Goal: Use online tool/utility: Utilize a website feature to perform a specific function

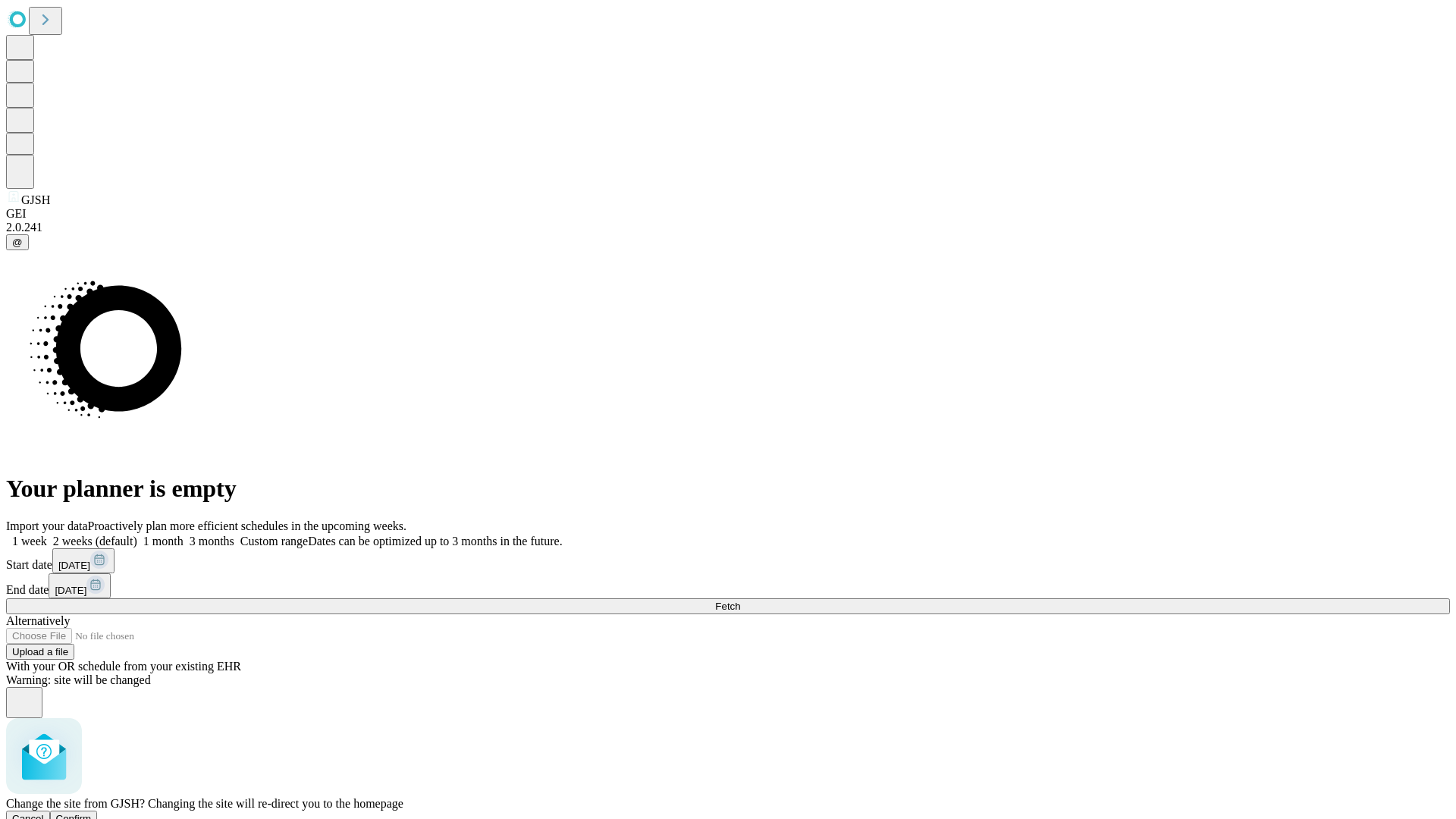
click at [92, 813] on span "Confirm" at bounding box center [74, 818] width 36 height 11
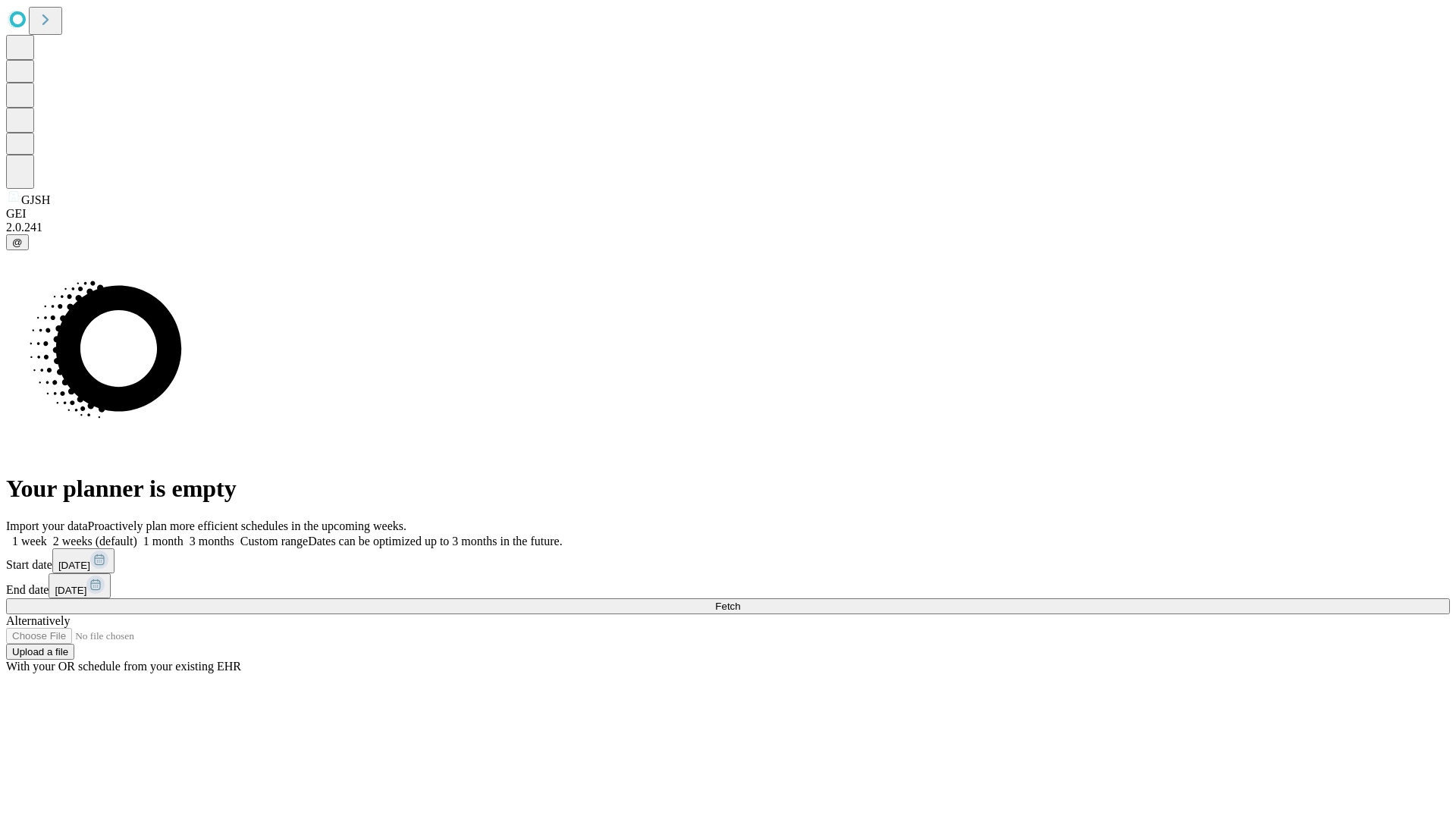
click at [47, 534] on label "1 week" at bounding box center [27, 541] width 41 height 13
click at [740, 601] on span "Fetch" at bounding box center [728, 606] width 25 height 11
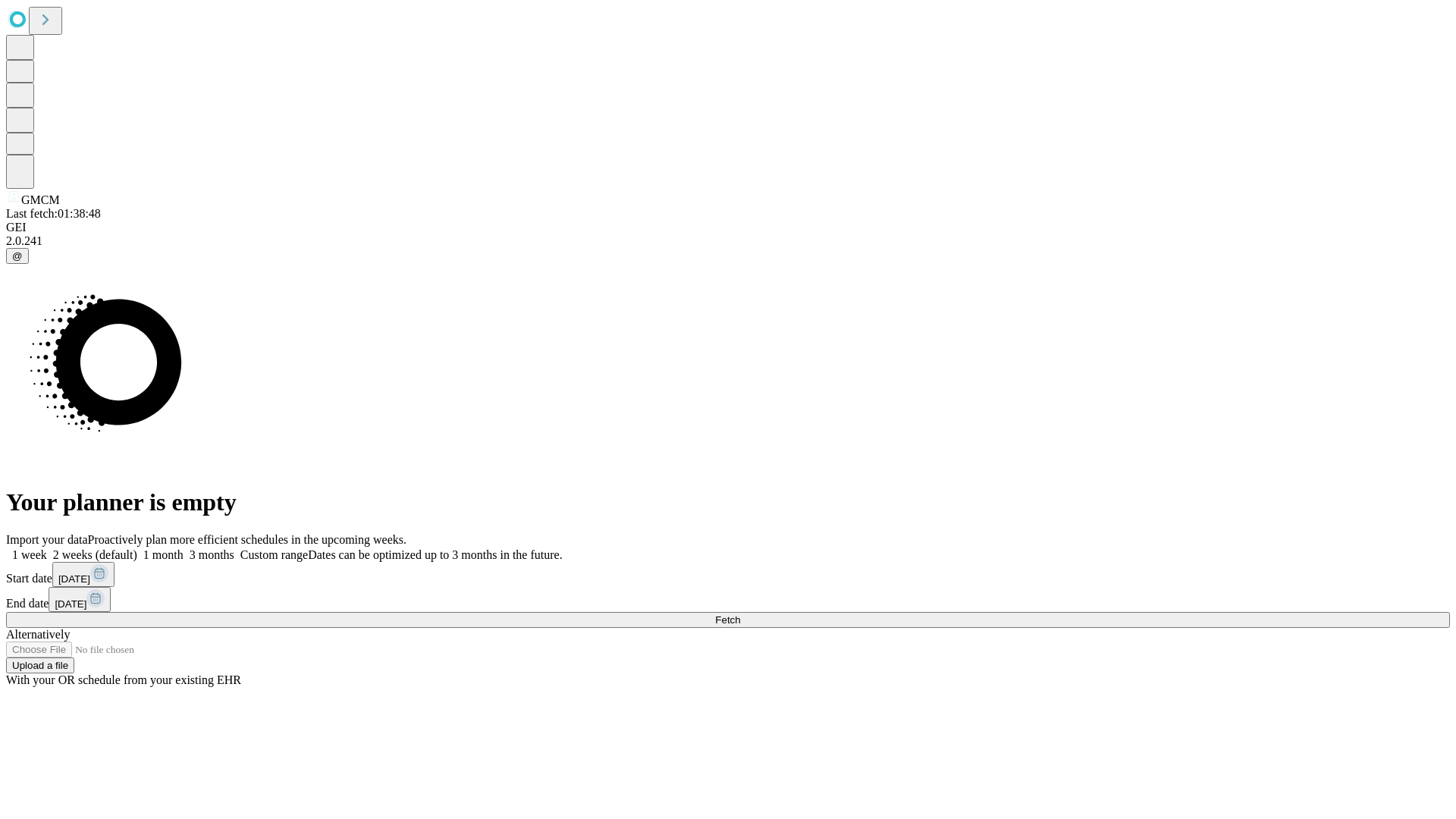
click at [47, 548] on label "1 week" at bounding box center [27, 554] width 41 height 13
click at [740, 614] on span "Fetch" at bounding box center [728, 620] width 25 height 11
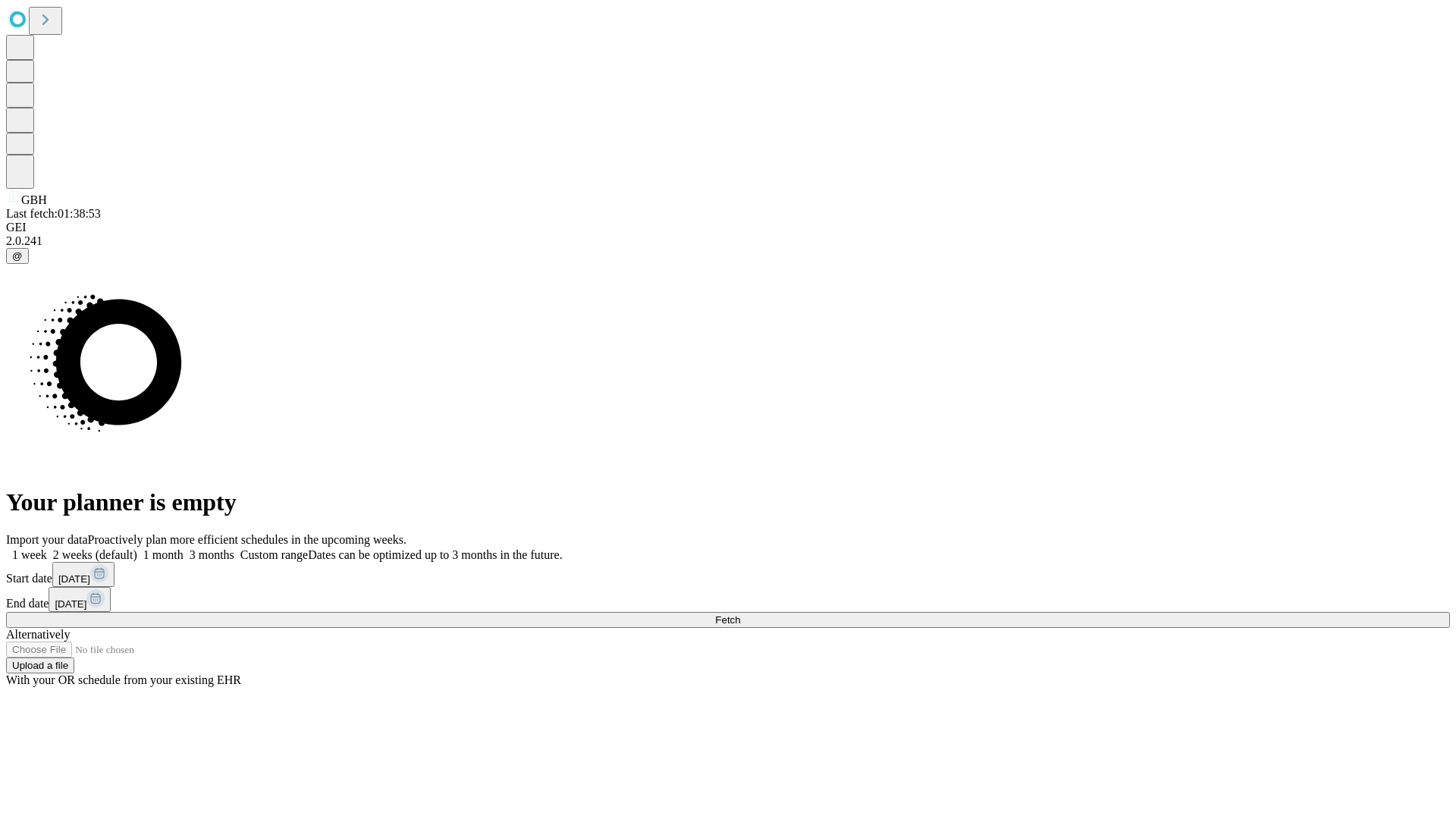
click at [47, 548] on label "1 week" at bounding box center [27, 554] width 41 height 13
click at [740, 614] on span "Fetch" at bounding box center [728, 620] width 25 height 11
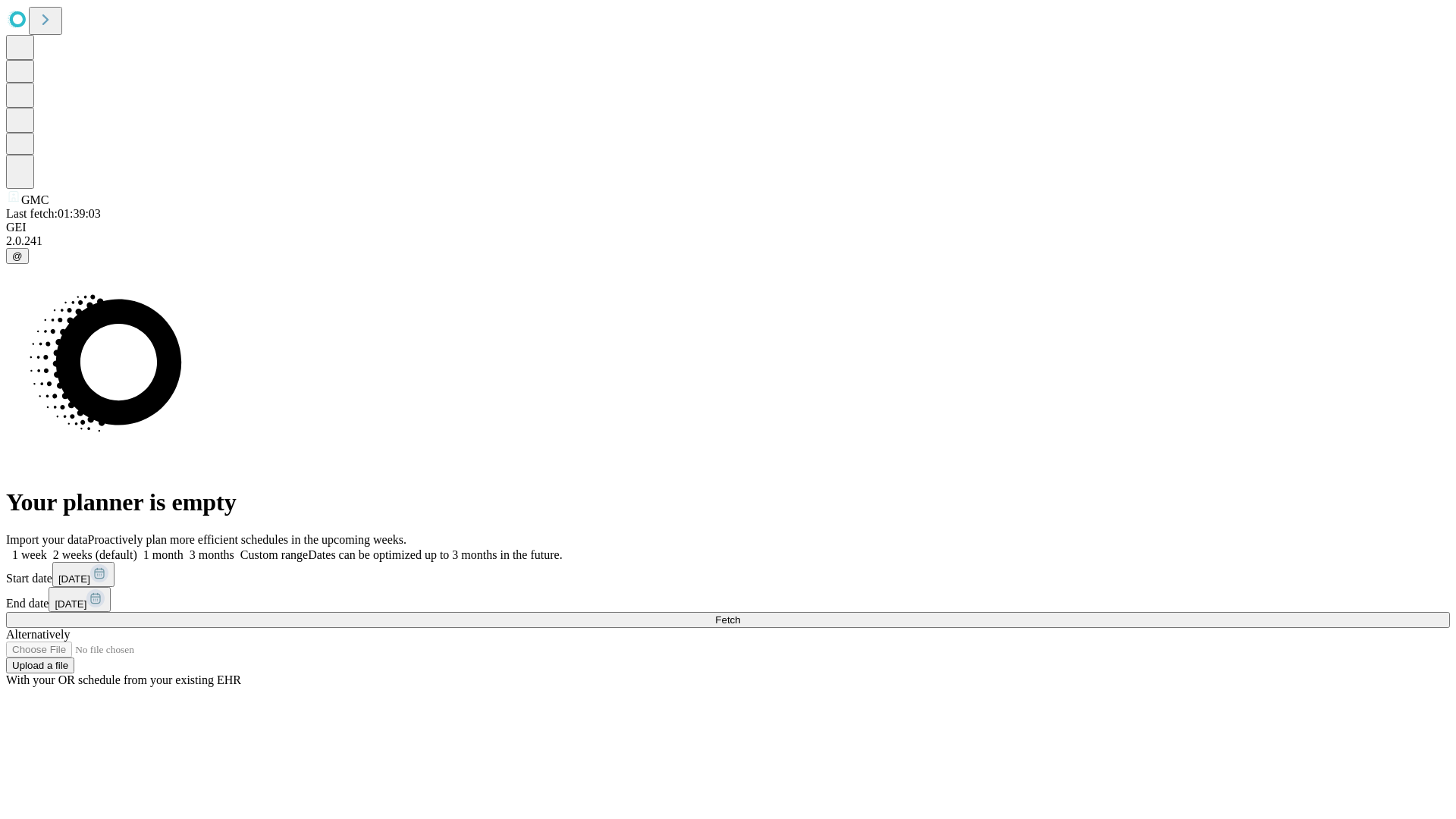
click at [47, 548] on label "1 week" at bounding box center [27, 554] width 41 height 13
click at [740, 614] on span "Fetch" at bounding box center [728, 620] width 25 height 11
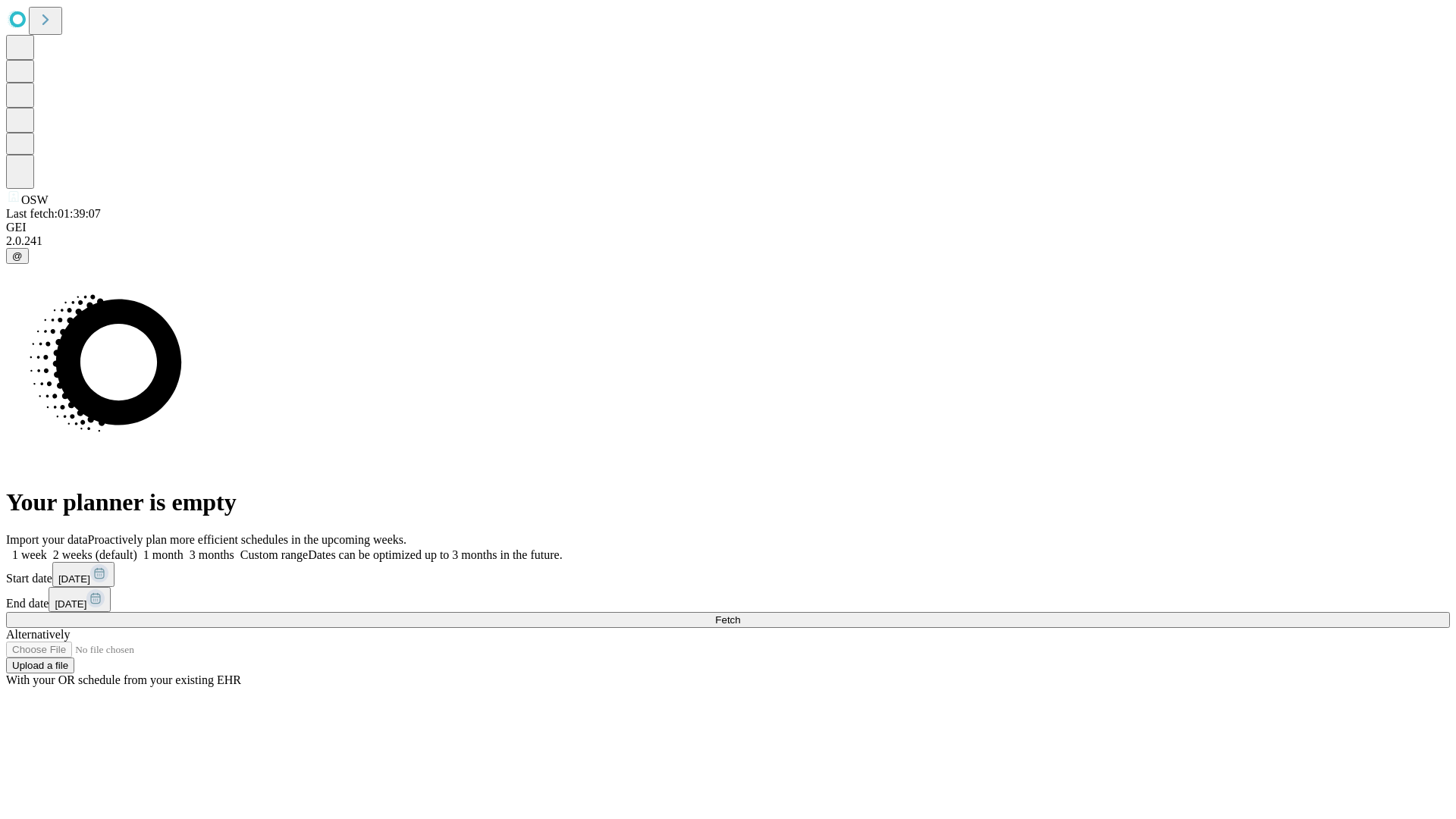
click at [740, 614] on span "Fetch" at bounding box center [728, 620] width 25 height 11
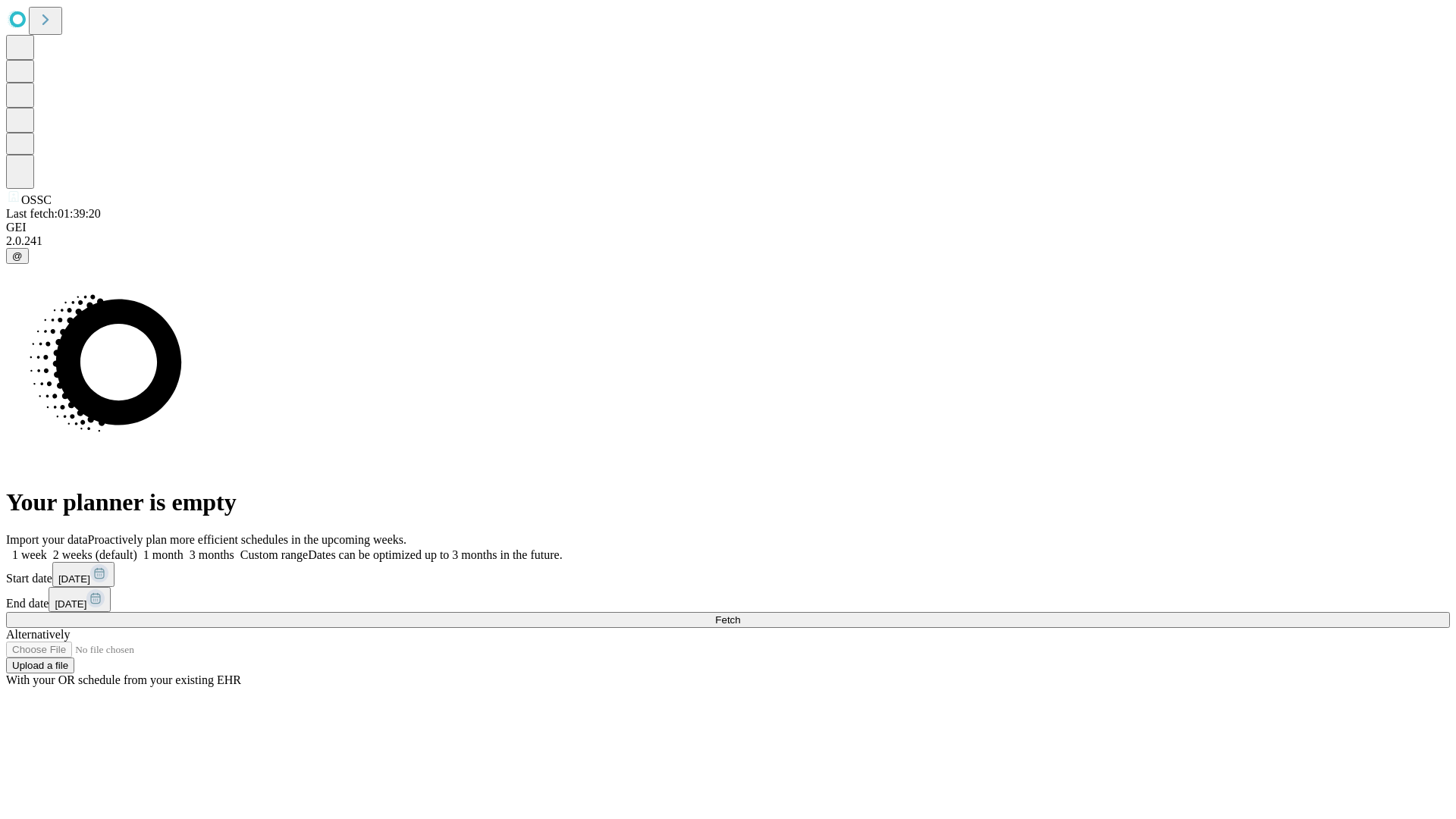
click at [47, 548] on label "1 week" at bounding box center [27, 554] width 41 height 13
click at [740, 614] on span "Fetch" at bounding box center [728, 620] width 25 height 11
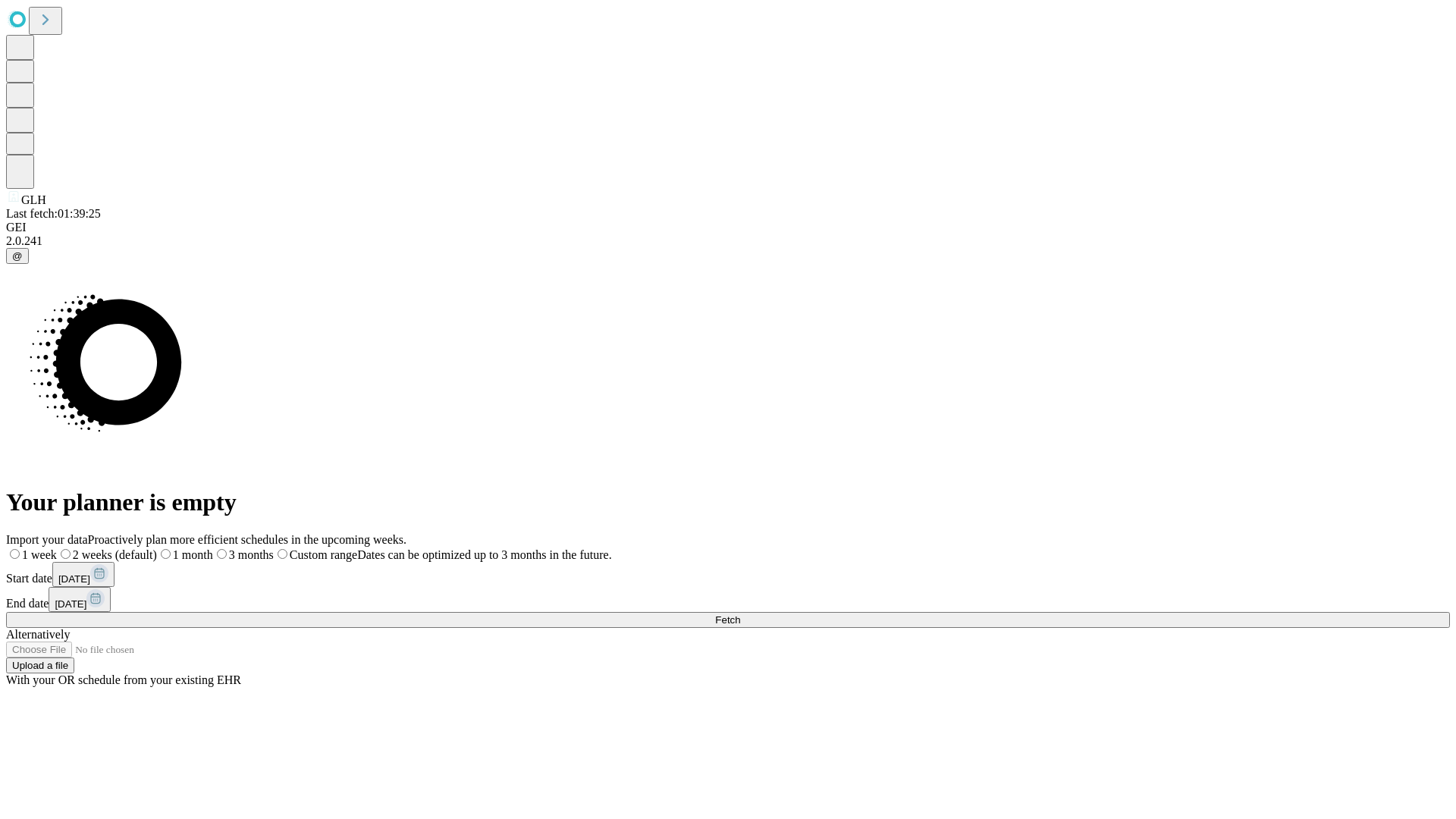
click at [740, 614] on span "Fetch" at bounding box center [728, 620] width 25 height 11
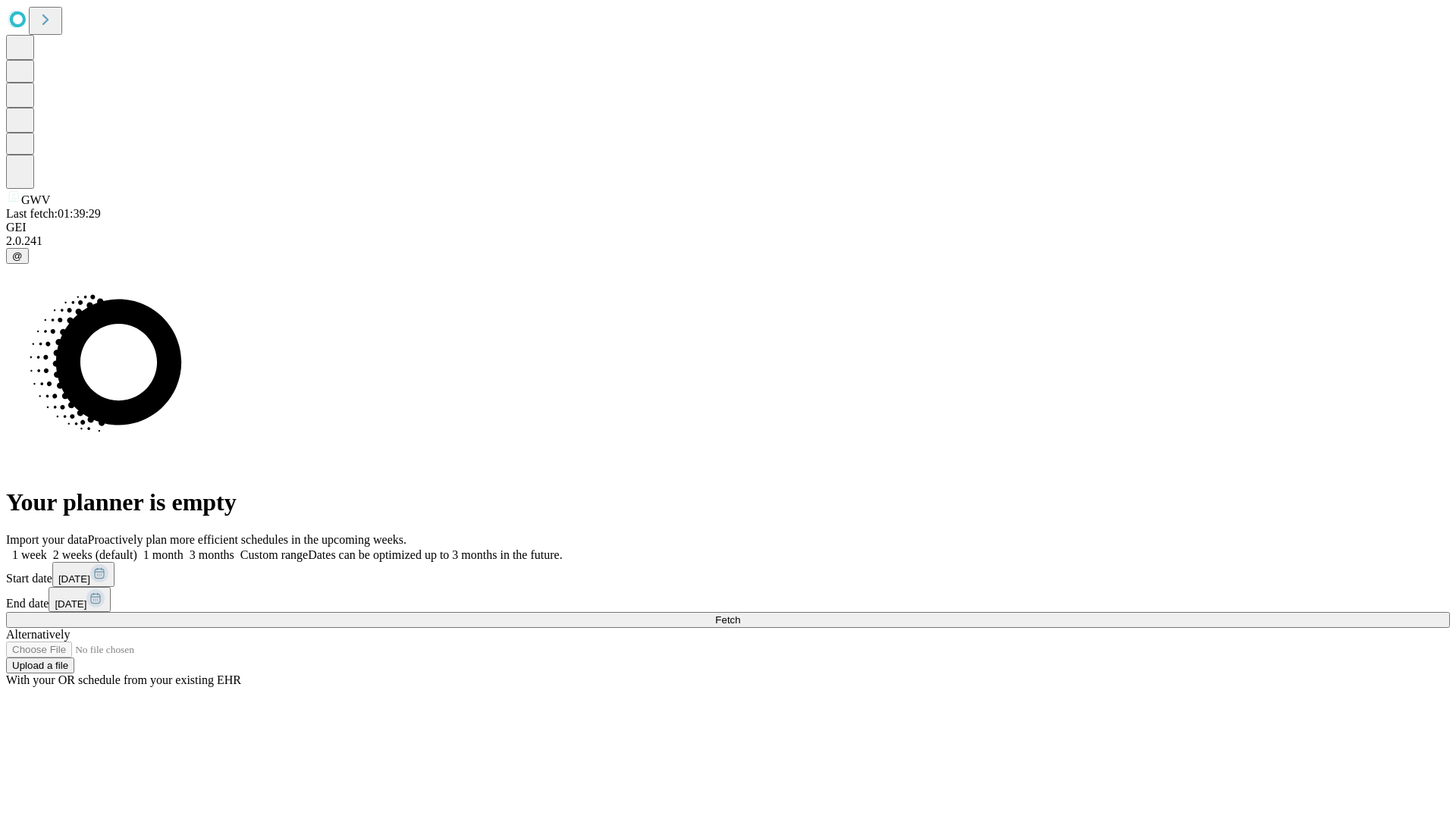
click at [740, 614] on span "Fetch" at bounding box center [728, 620] width 25 height 11
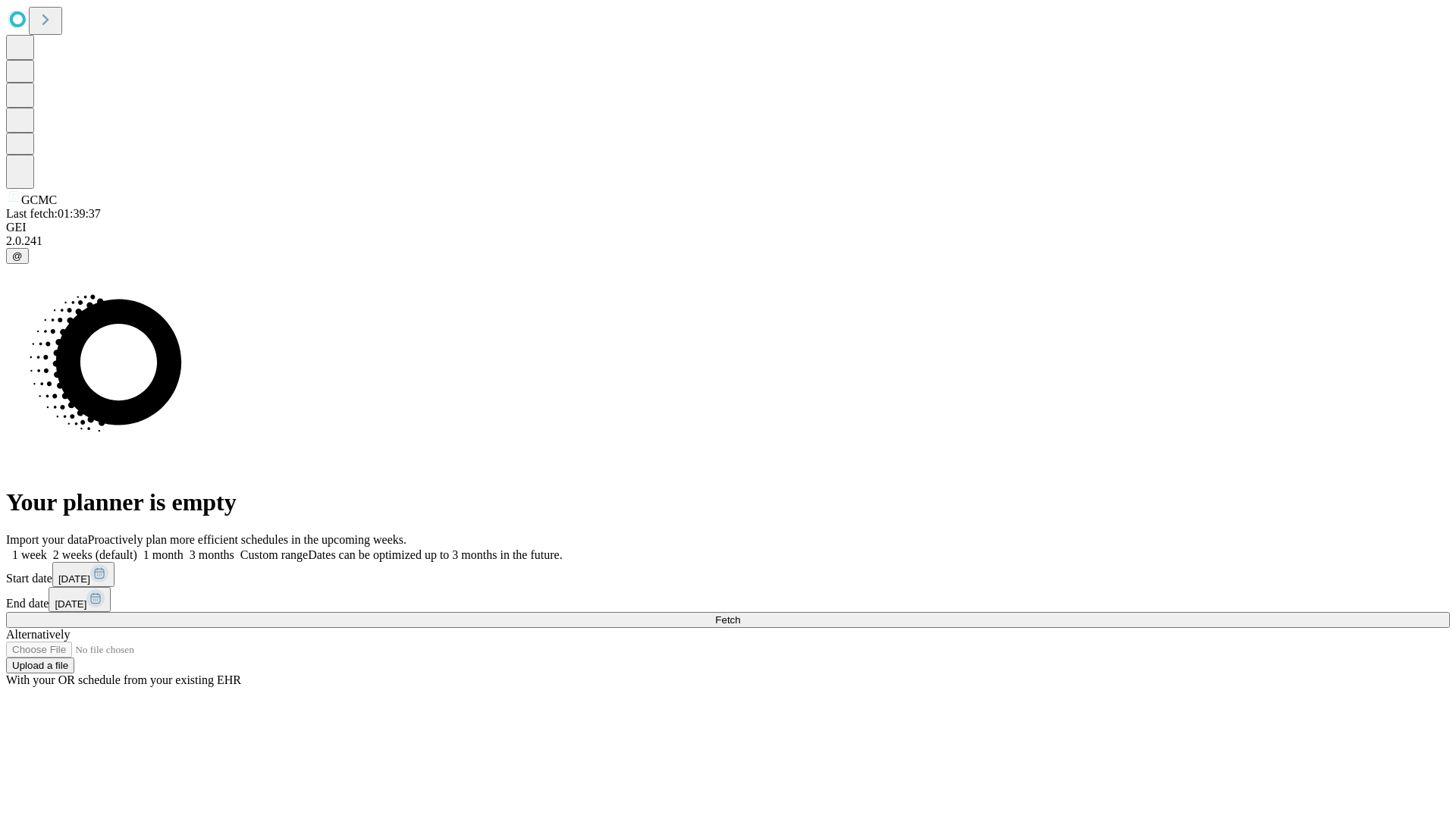
click at [47, 548] on label "1 week" at bounding box center [27, 554] width 41 height 13
click at [740, 614] on span "Fetch" at bounding box center [728, 620] width 25 height 11
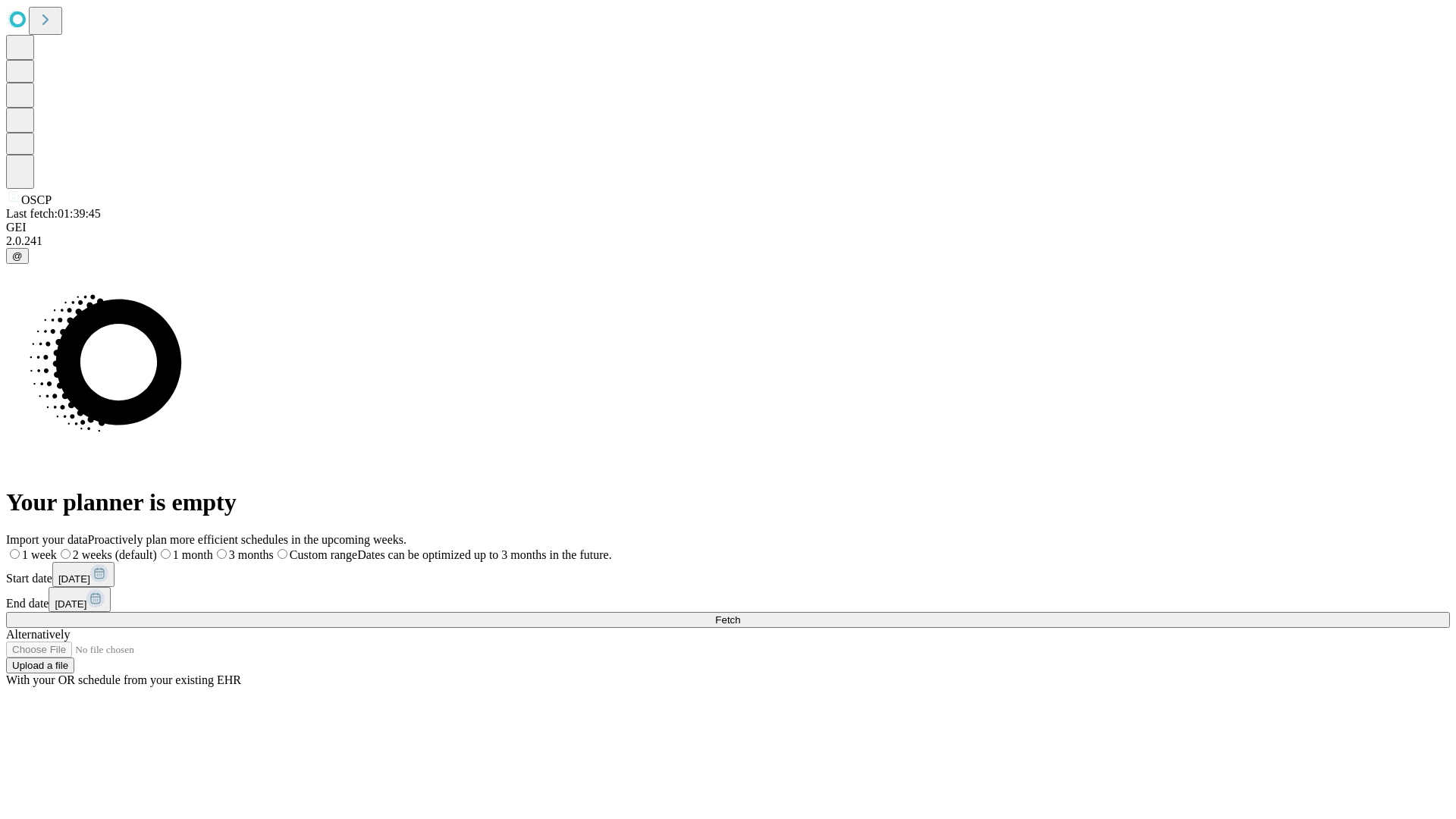
click at [57, 548] on label "1 week" at bounding box center [32, 554] width 51 height 13
click at [740, 614] on span "Fetch" at bounding box center [728, 620] width 25 height 11
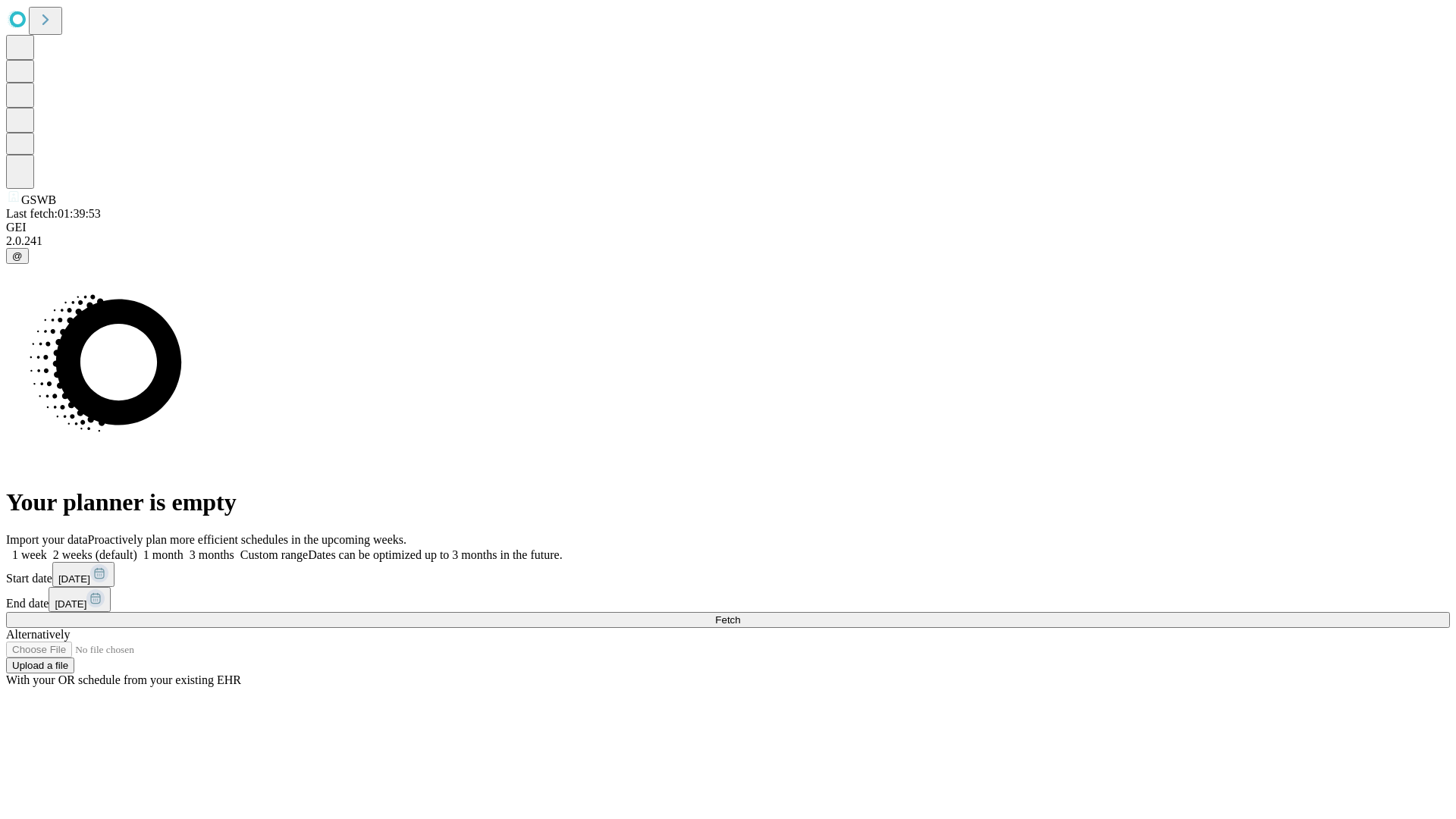
click at [47, 548] on label "1 week" at bounding box center [27, 554] width 41 height 13
click at [740, 614] on span "Fetch" at bounding box center [728, 620] width 25 height 11
